Goal: Task Accomplishment & Management: Manage account settings

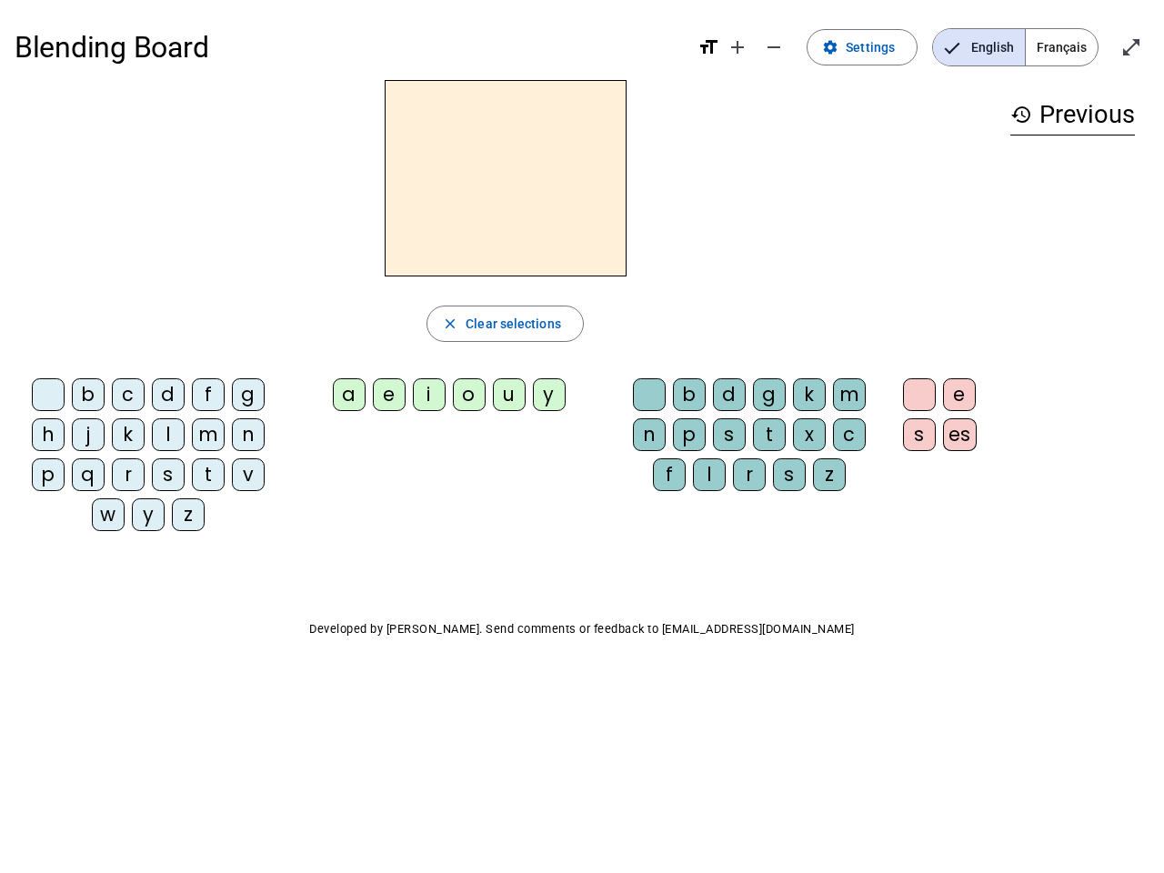
click at [738, 47] on mat-icon "add" at bounding box center [737, 47] width 22 height 22
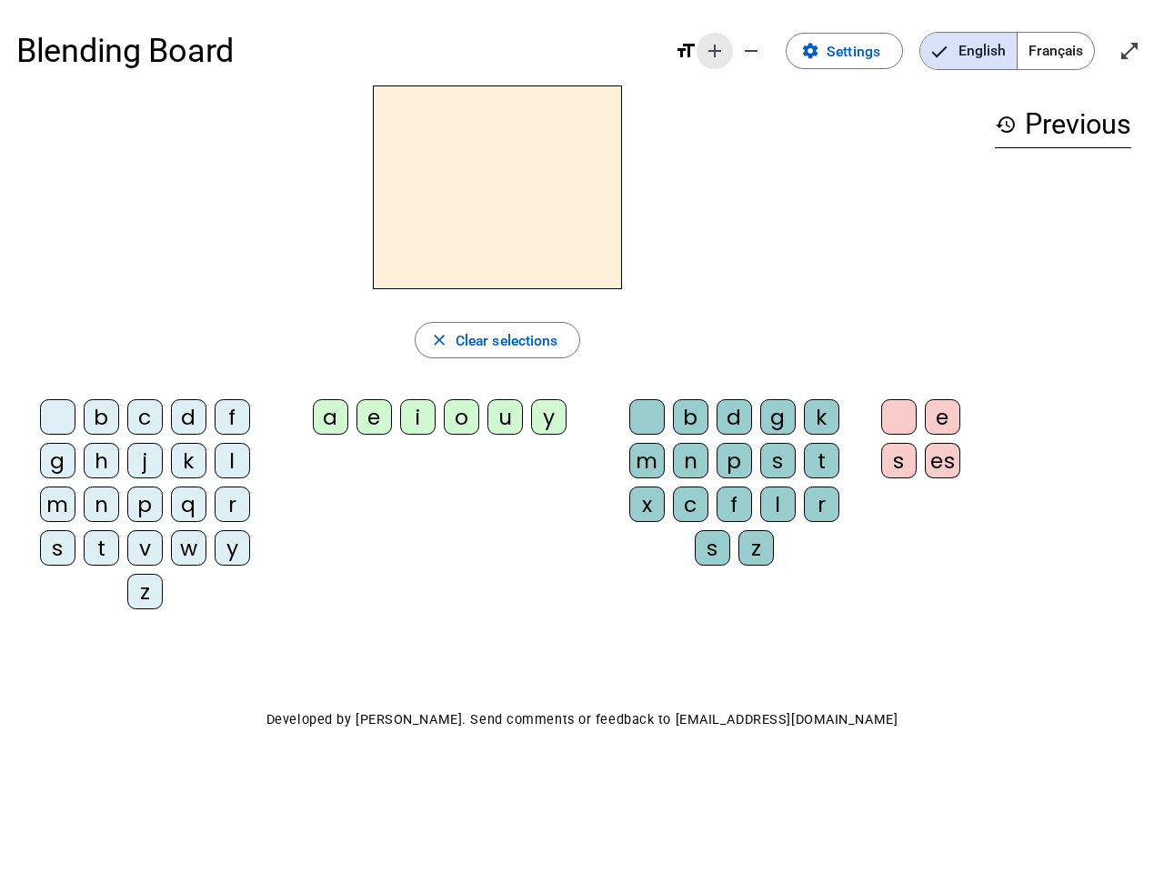
click at [775, 47] on div "Blending Board format_size add remove settings Settings English Français open_i…" at bounding box center [581, 50] width 1131 height 69
click at [863, 47] on span "Settings" at bounding box center [853, 51] width 54 height 25
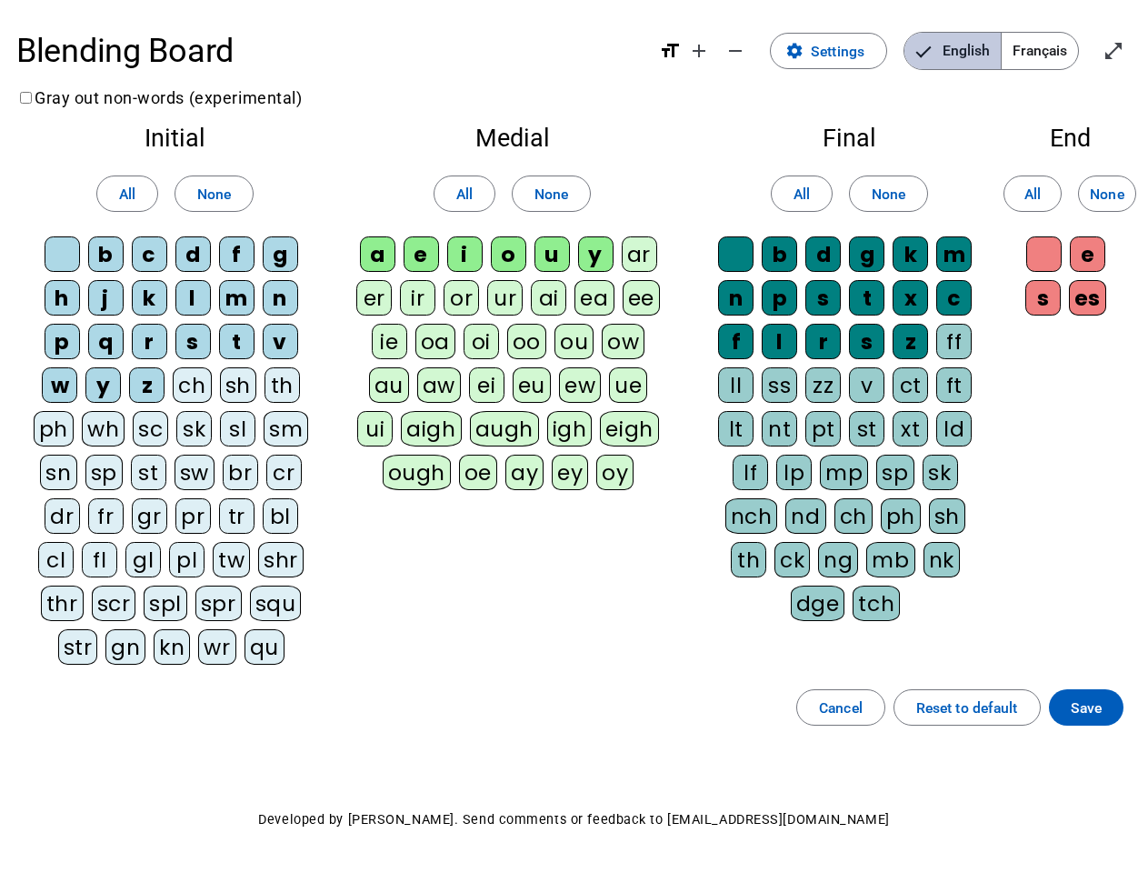
click at [978, 47] on span "English" at bounding box center [953, 51] width 96 height 36
click at [1061, 47] on span "Français" at bounding box center [1040, 51] width 76 height 36
